Goal: Task Accomplishment & Management: Manage account settings

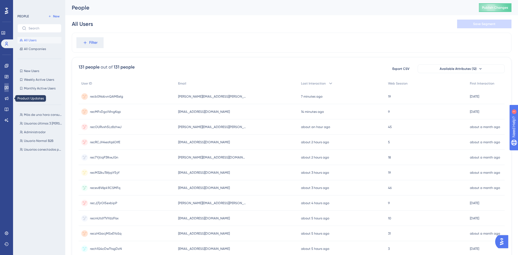
click at [7, 89] on icon at bounding box center [7, 88] width 4 height 4
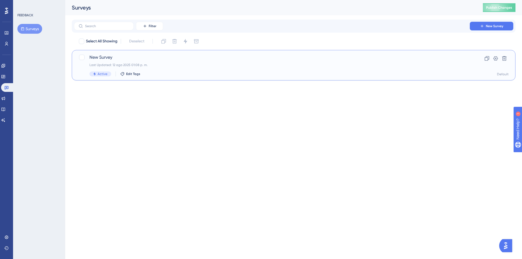
click at [162, 59] on span "New Survey" at bounding box center [272, 57] width 365 height 7
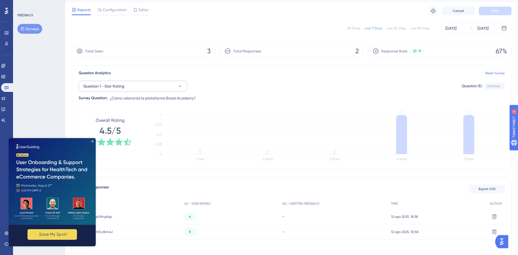
scroll to position [44, 0]
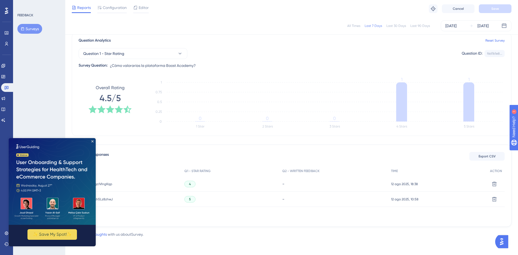
click at [91, 140] on img at bounding box center [52, 181] width 87 height 87
click at [93, 142] on icon "Close Preview" at bounding box center [92, 141] width 2 height 2
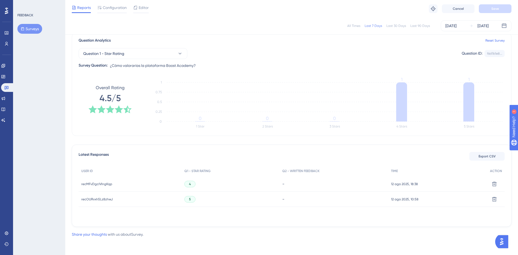
click at [103, 183] on span "recMFvDgcIVIngKqp" at bounding box center [96, 184] width 31 height 4
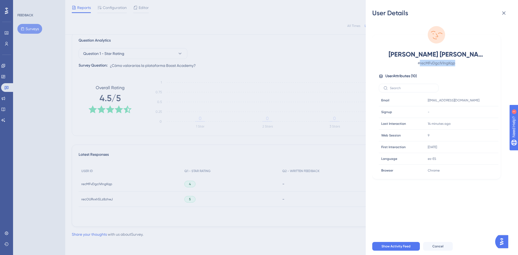
drag, startPoint x: 450, startPoint y: 64, endPoint x: 421, endPoint y: 62, distance: 28.9
click at [421, 62] on span "# recMFvDgcIVIngKqp" at bounding box center [437, 63] width 96 height 7
click at [463, 90] on div at bounding box center [436, 88] width 115 height 9
click at [507, 14] on icon at bounding box center [504, 13] width 7 height 7
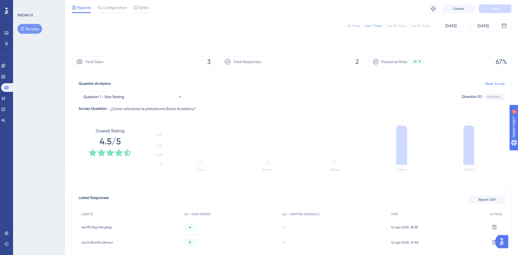
scroll to position [0, 0]
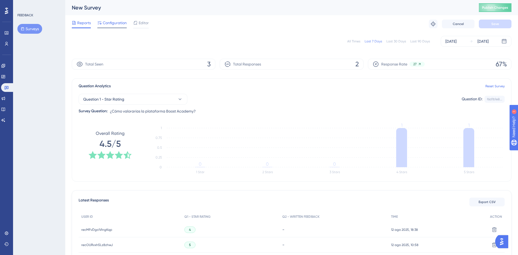
click at [111, 23] on span "Configuration" at bounding box center [115, 23] width 24 height 7
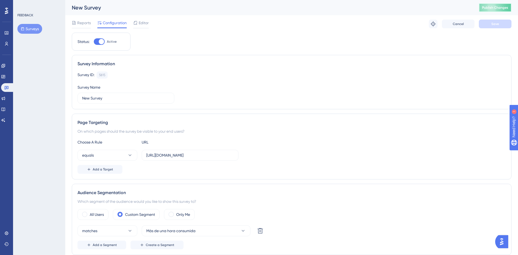
click at [503, 9] on span "Publish Changes" at bounding box center [495, 7] width 26 height 4
